Goal: Transaction & Acquisition: Book appointment/travel/reservation

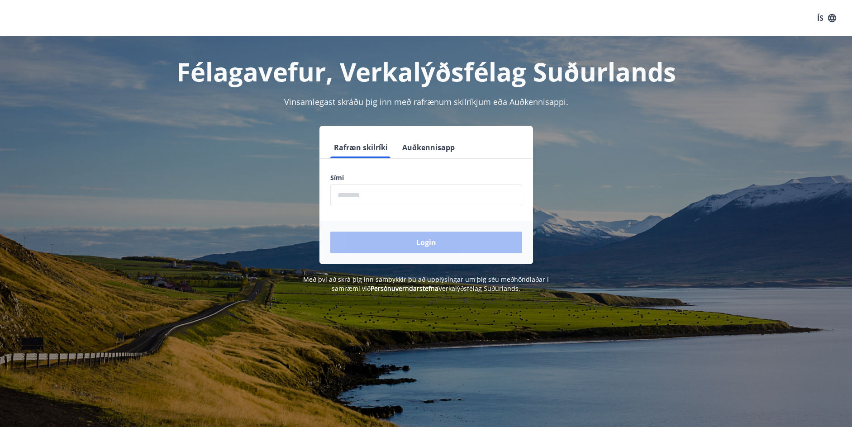
click at [338, 194] on input "phone" at bounding box center [426, 195] width 192 height 22
type input "********"
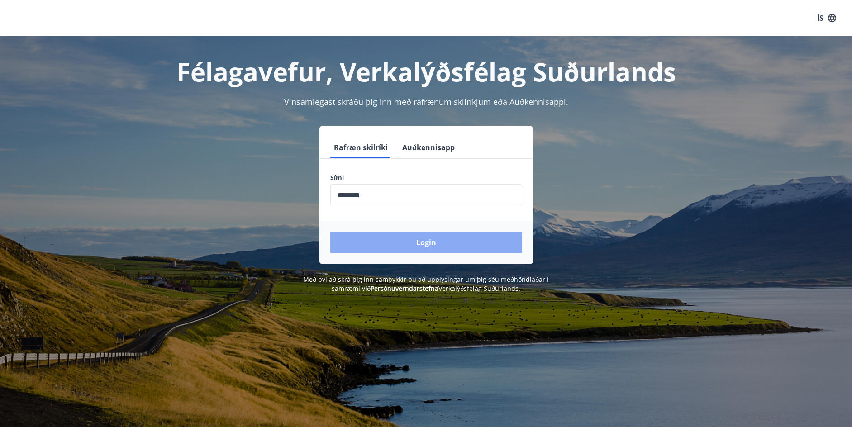
click at [391, 241] on button "Login" at bounding box center [426, 243] width 192 height 22
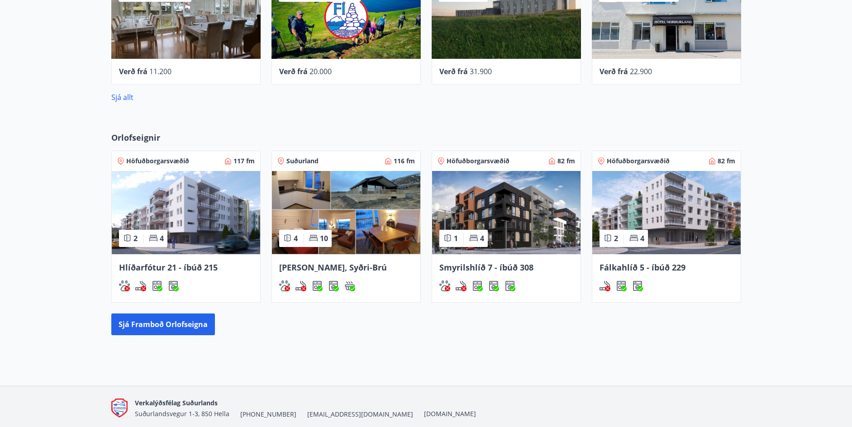
scroll to position [448, 0]
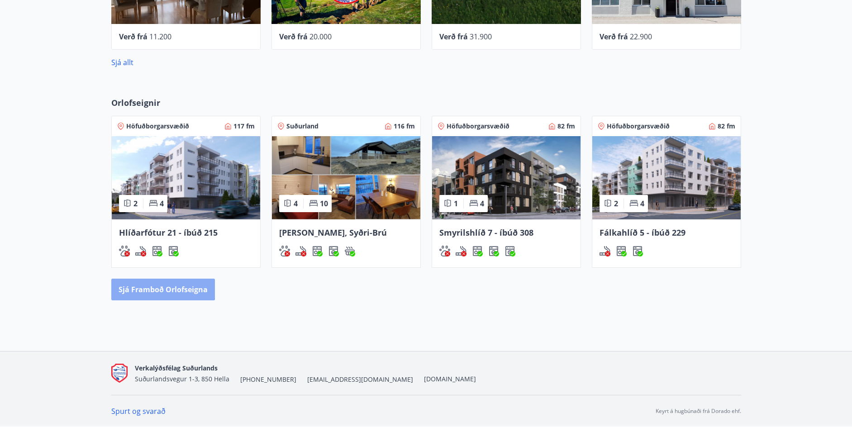
click at [152, 287] on button "Sjá framboð orlofseigna" at bounding box center [163, 290] width 104 height 22
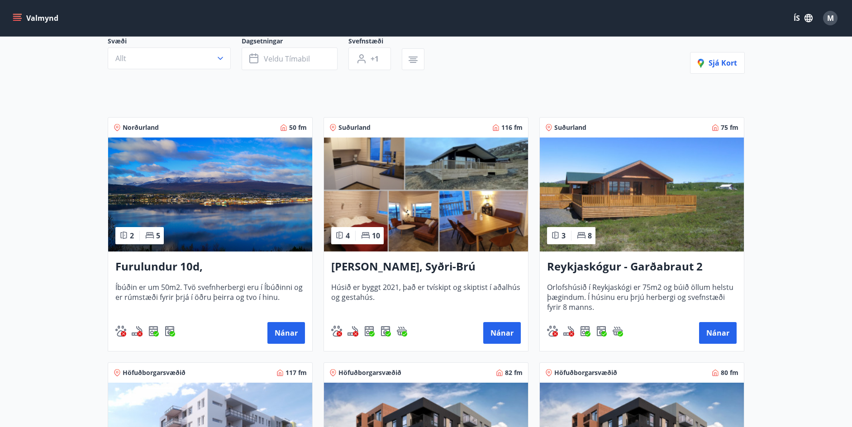
scroll to position [105, 0]
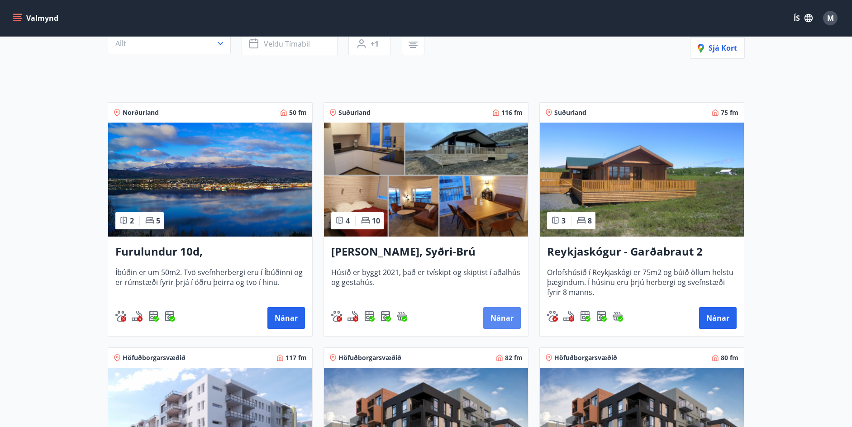
click at [499, 317] on button "Nánar" at bounding box center [502, 318] width 38 height 22
